Goal: Check status: Check status

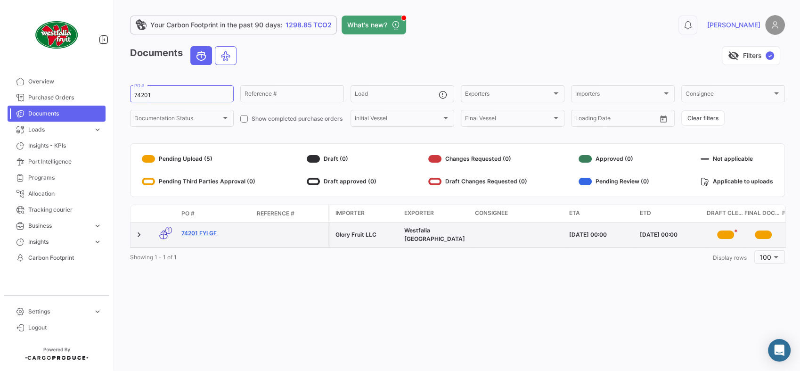
click at [193, 230] on link "74201 FYI GF" at bounding box center [215, 233] width 68 height 8
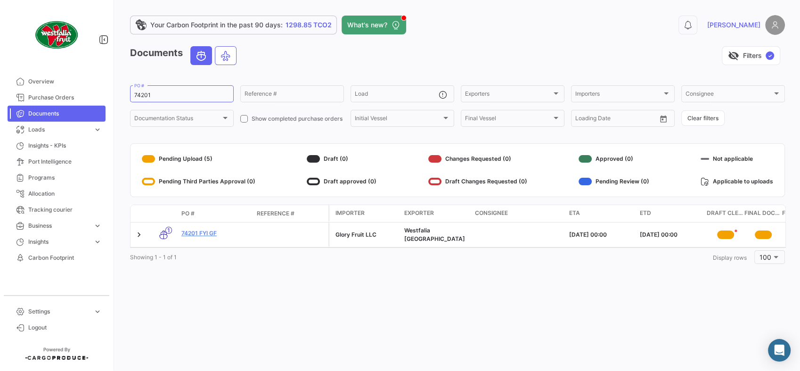
click at [232, 248] on datatable-body "1 74201 FYI GF Glory Fruit LLC [GEOGRAPHIC_DATA] [DATE] 00:00 [DATE] 00:00 * * …" at bounding box center [458, 234] width 656 height 25
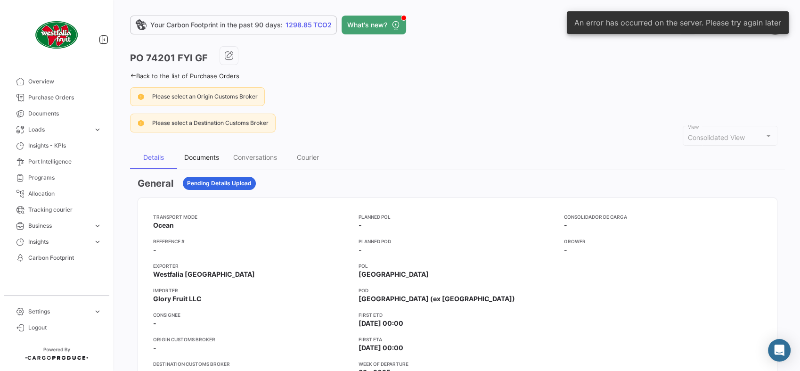
click at [211, 151] on div "Documents" at bounding box center [201, 157] width 49 height 23
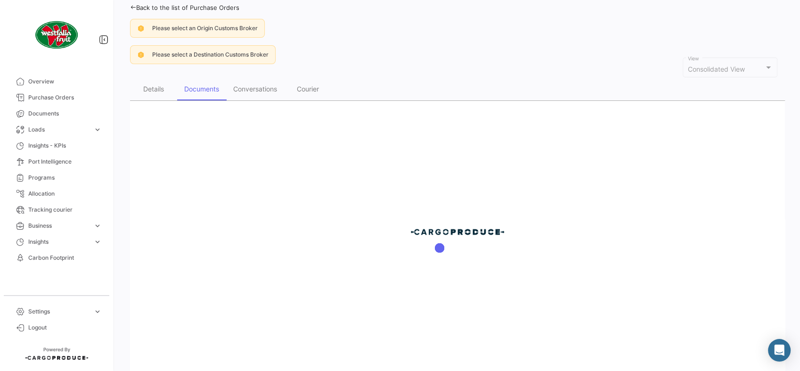
scroll to position [99, 0]
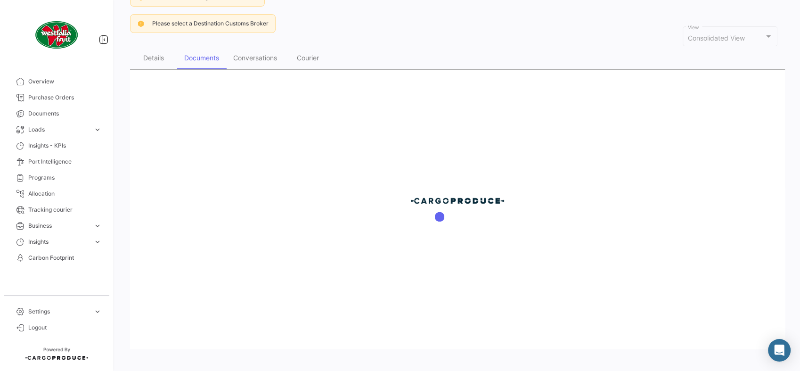
drag, startPoint x: 649, startPoint y: 193, endPoint x: 625, endPoint y: 173, distance: 31.2
click at [649, 193] on div at bounding box center [457, 209] width 655 height 279
click at [71, 109] on span "Documents" at bounding box center [65, 113] width 74 height 8
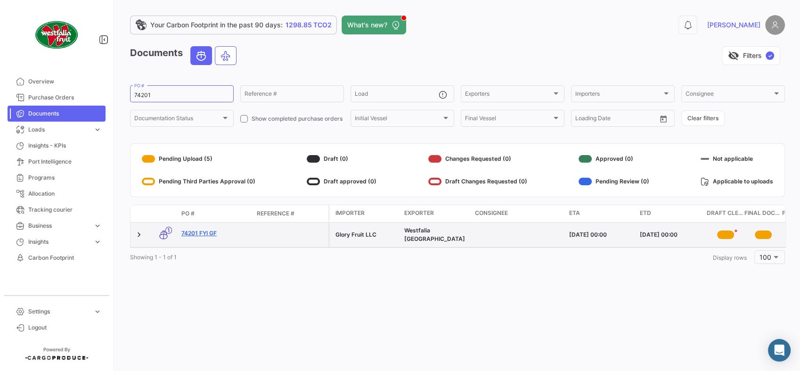
click at [198, 232] on link "74201 FYI GF" at bounding box center [215, 233] width 68 height 8
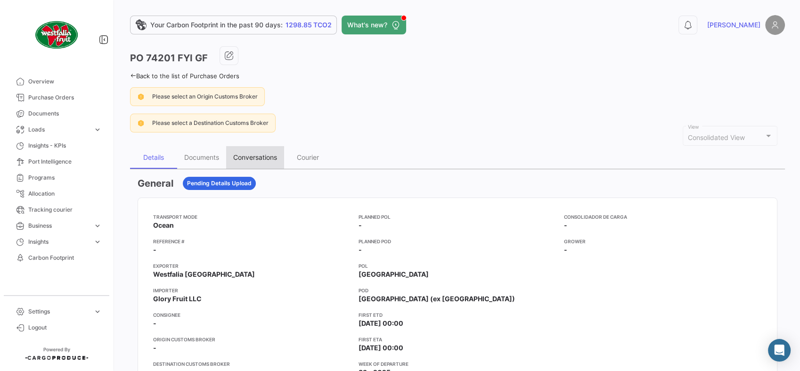
click at [256, 152] on div "Conversations" at bounding box center [255, 157] width 58 height 23
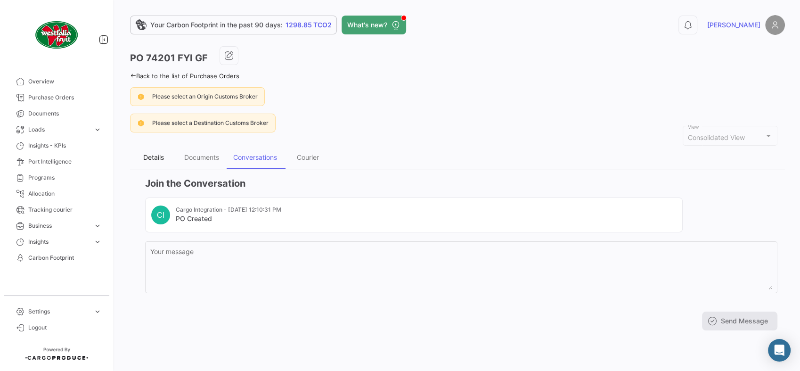
click at [158, 164] on div "Details" at bounding box center [153, 157] width 47 height 23
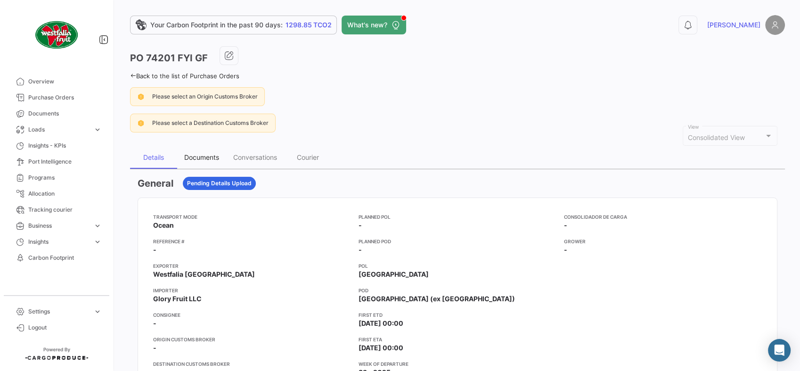
click at [199, 161] on div "Documents" at bounding box center [201, 157] width 35 height 8
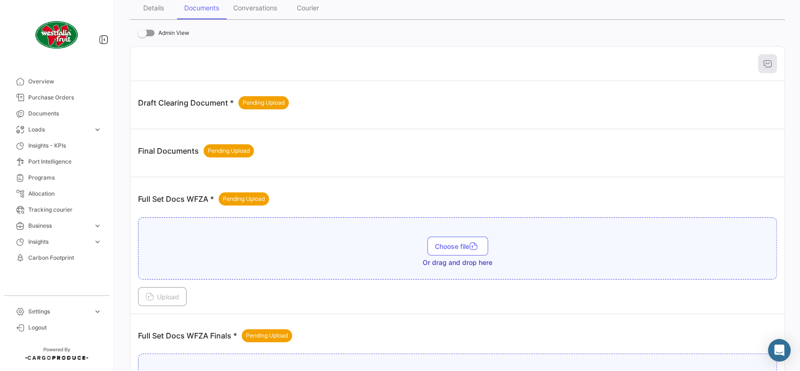
scroll to position [157, 0]
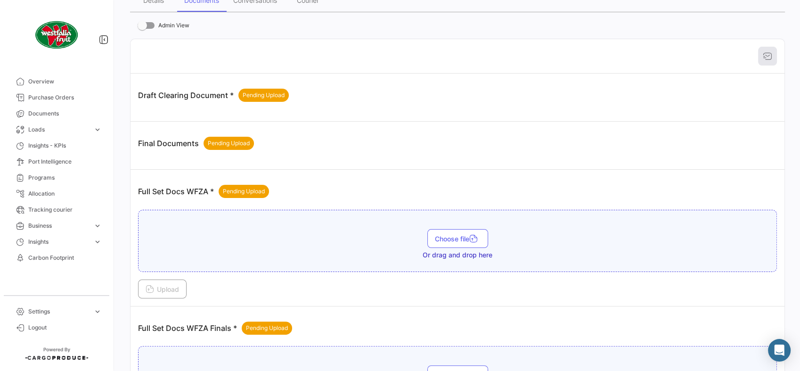
click at [647, 134] on div "Final Documents Pending Upload" at bounding box center [457, 143] width 639 height 28
click at [68, 148] on span "Insights - KPIs" at bounding box center [65, 145] width 74 height 8
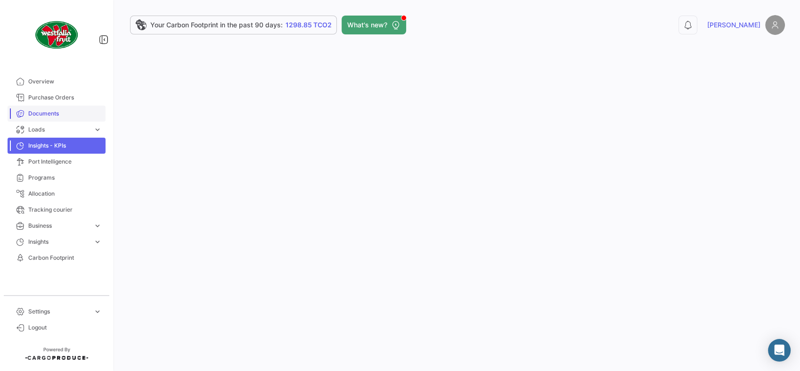
click at [66, 116] on span "Documents" at bounding box center [65, 113] width 74 height 8
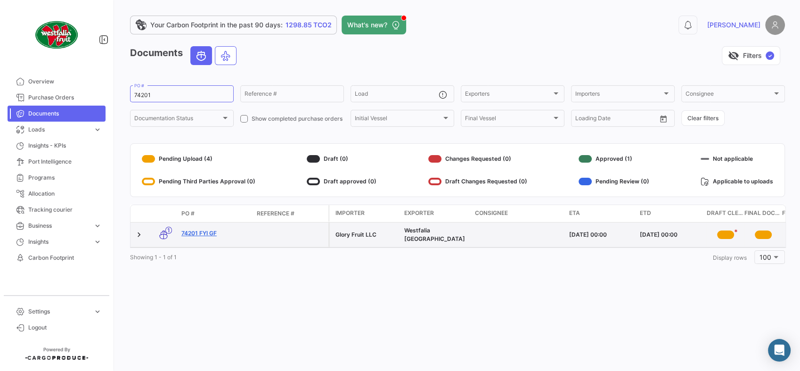
click at [199, 236] on link "74201 FYI GF" at bounding box center [215, 233] width 68 height 8
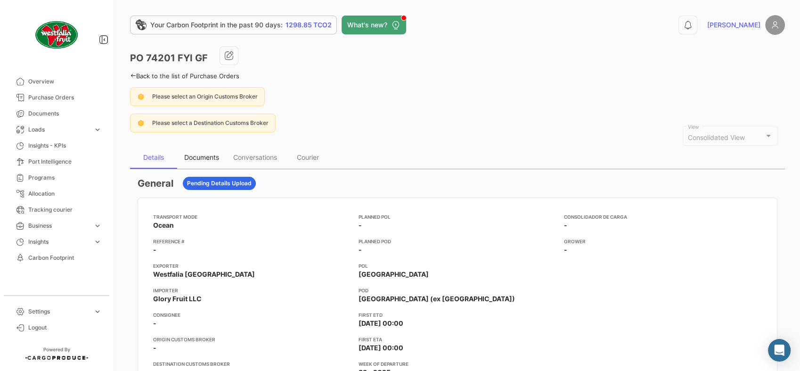
click at [210, 157] on div "Documents" at bounding box center [201, 157] width 35 height 8
